Goal: Use online tool/utility: Utilize a website feature to perform a specific function

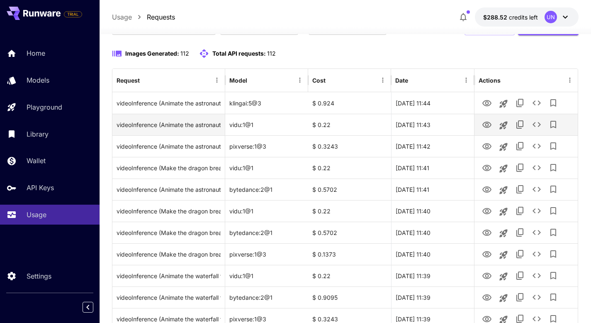
scroll to position [71, 0]
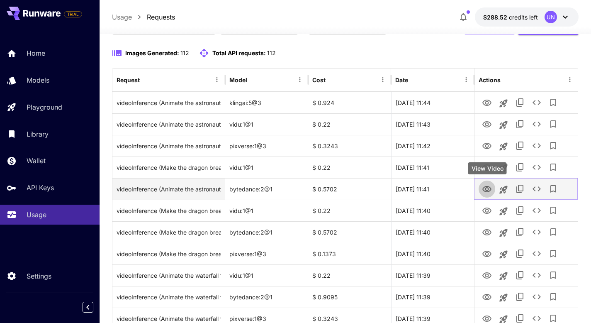
click at [488, 190] on icon "View Video" at bounding box center [487, 189] width 9 height 6
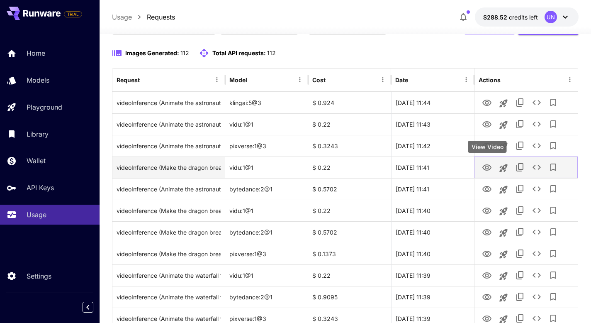
click at [491, 168] on icon "View Video" at bounding box center [487, 167] width 9 height 6
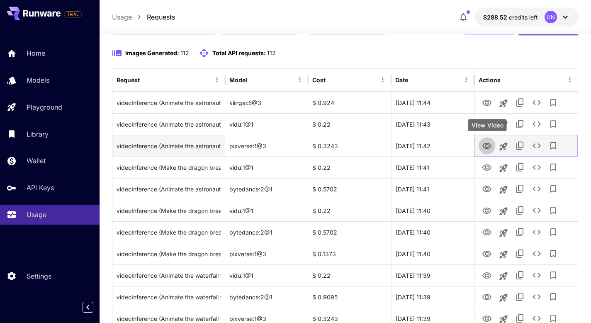
click at [487, 145] on icon "View Video" at bounding box center [487, 146] width 10 height 10
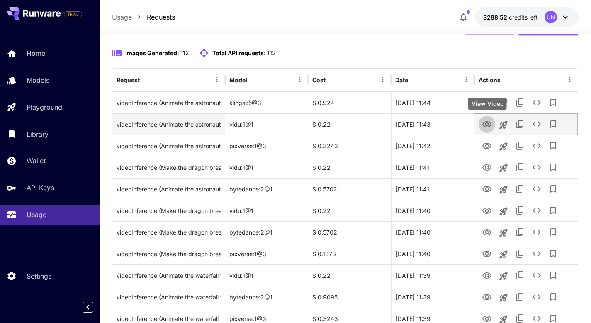
click at [488, 122] on icon "View Video" at bounding box center [487, 124] width 9 height 6
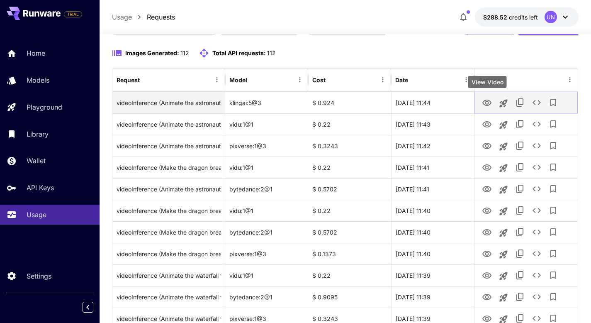
click at [488, 102] on icon "View Video" at bounding box center [487, 103] width 10 height 10
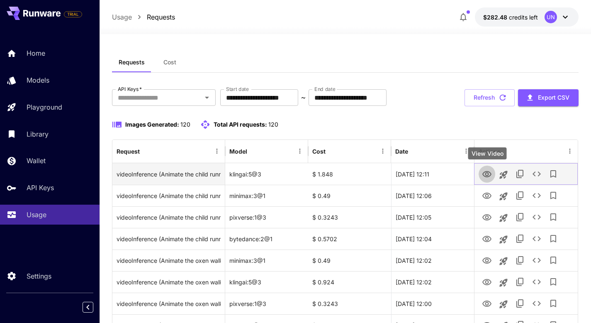
click at [487, 175] on icon "View Video" at bounding box center [487, 174] width 9 height 6
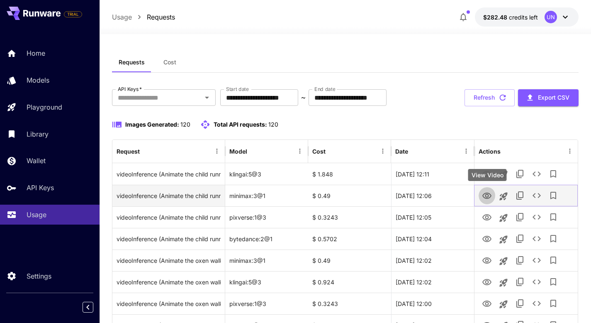
click at [490, 194] on icon "View Video" at bounding box center [487, 196] width 10 height 10
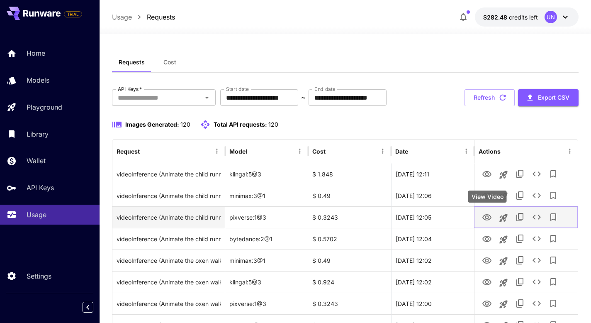
click at [486, 218] on icon "View Video" at bounding box center [487, 217] width 9 height 6
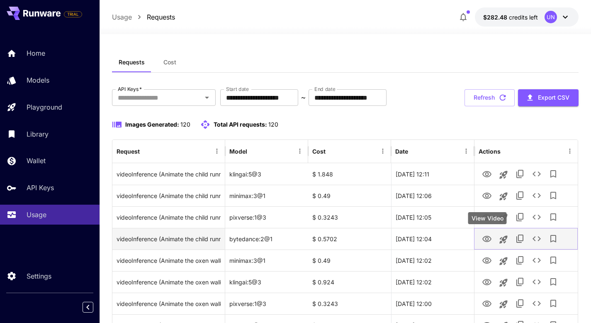
click at [488, 238] on icon "View Video" at bounding box center [487, 239] width 10 height 10
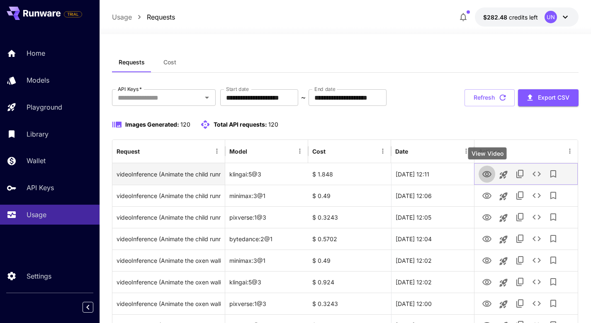
click at [486, 174] on icon "View Video" at bounding box center [487, 174] width 9 height 6
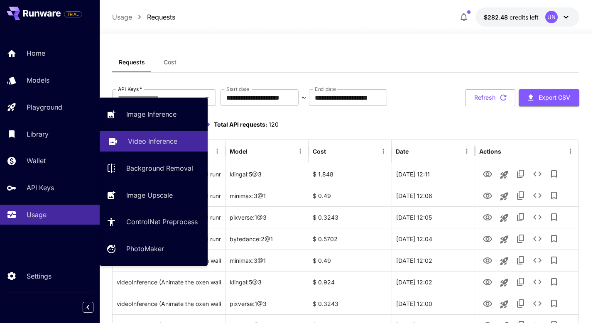
click at [148, 144] on p "Video Inference" at bounding box center [152, 141] width 49 height 10
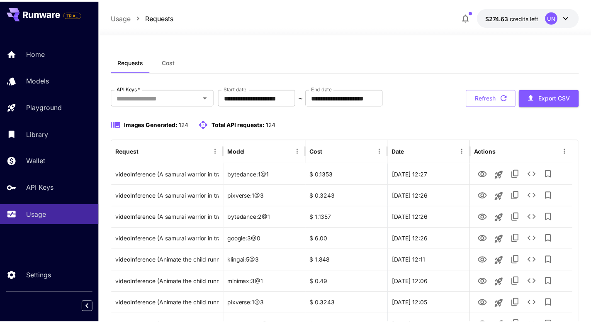
scroll to position [76, 0]
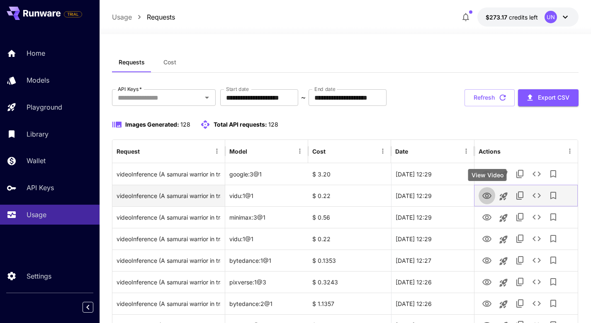
click at [489, 197] on icon "View Video" at bounding box center [487, 196] width 10 height 10
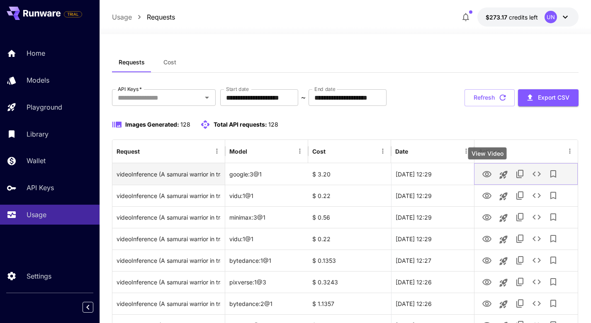
click at [490, 173] on icon "View Video" at bounding box center [487, 174] width 10 height 10
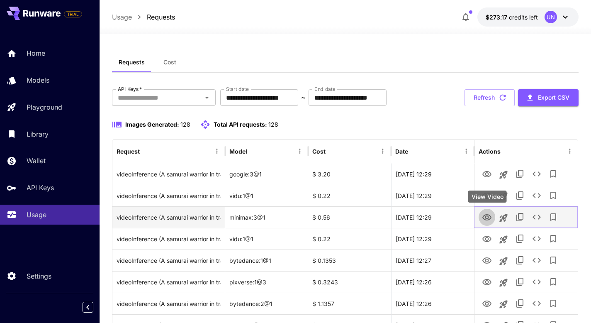
click at [491, 216] on icon "View Video" at bounding box center [487, 217] width 10 height 10
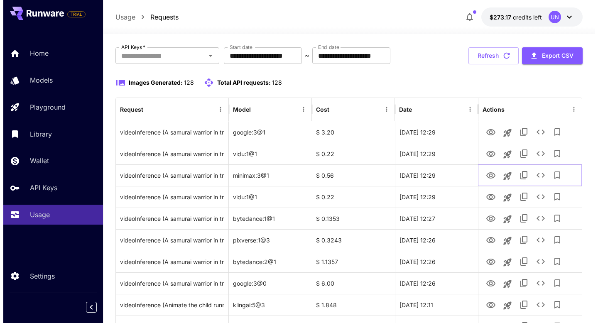
scroll to position [51, 0]
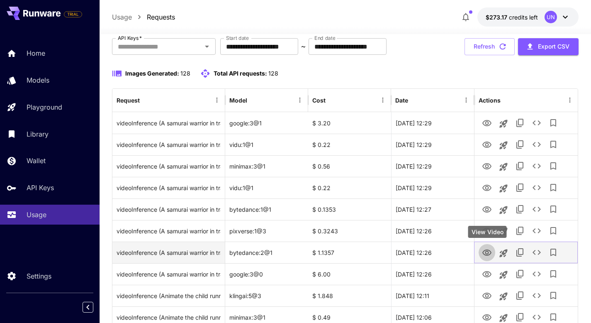
click at [486, 251] on icon "View Video" at bounding box center [487, 253] width 10 height 10
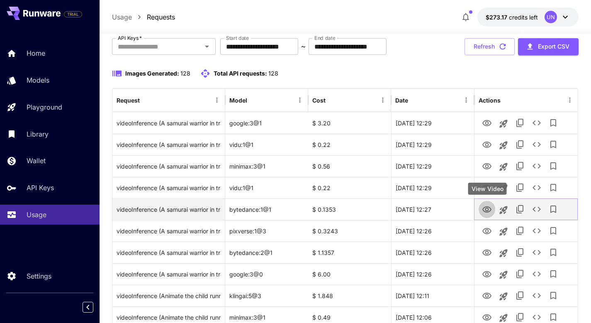
click at [489, 210] on icon "View Video" at bounding box center [487, 210] width 10 height 10
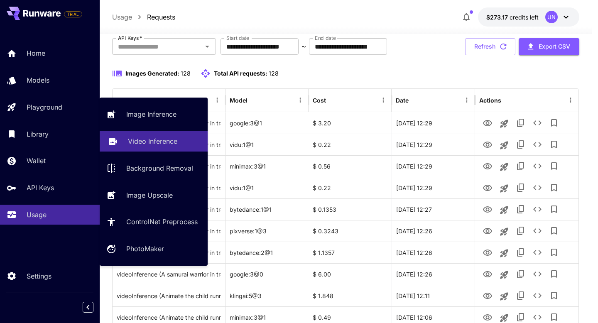
click at [151, 135] on link "Video Inference" at bounding box center [154, 141] width 108 height 20
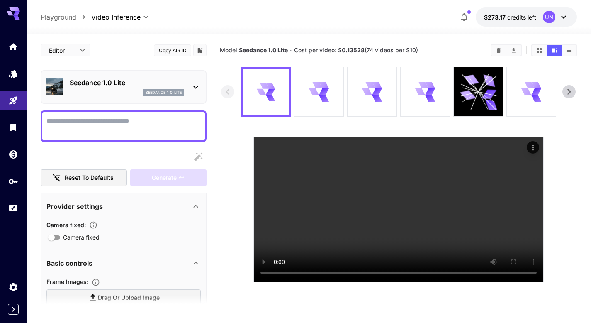
click at [193, 85] on icon at bounding box center [196, 87] width 10 height 10
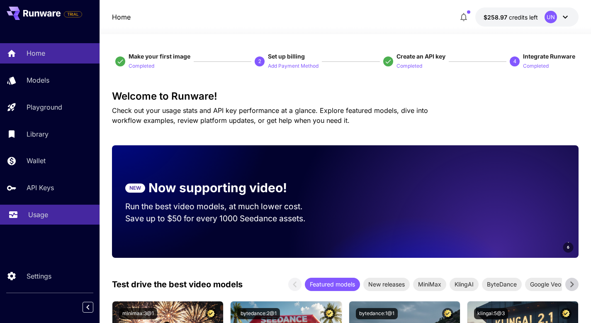
click at [42, 215] on p "Usage" at bounding box center [38, 215] width 20 height 10
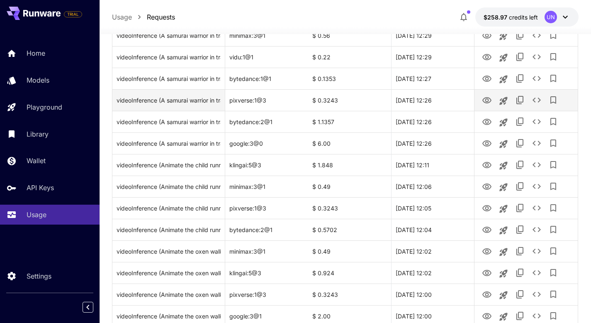
scroll to position [332, 0]
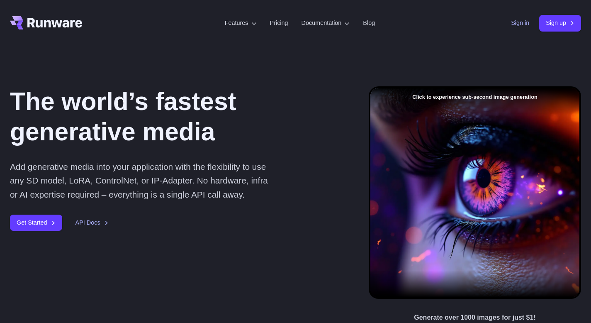
click at [510, 25] on header "Features Tasks Image generation Video generation Sonic Inference Engine™ Models…" at bounding box center [295, 23] width 591 height 46
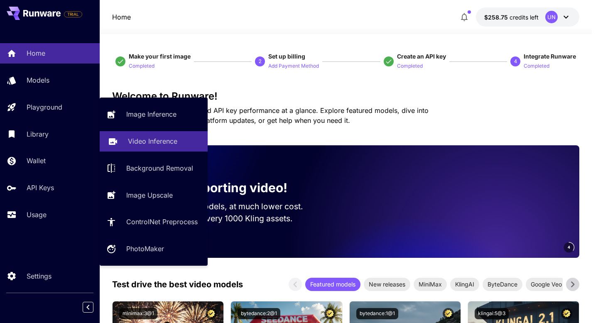
click at [144, 142] on p "Video Inference" at bounding box center [152, 141] width 49 height 10
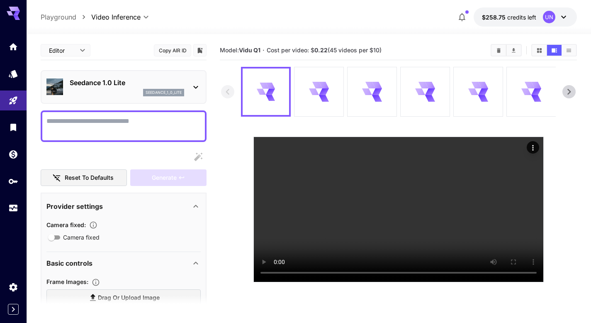
click at [194, 88] on icon at bounding box center [196, 87] width 10 height 10
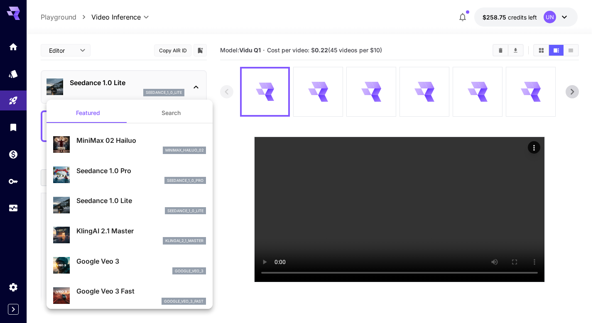
scroll to position [86, 0]
